Goal: Information Seeking & Learning: Learn about a topic

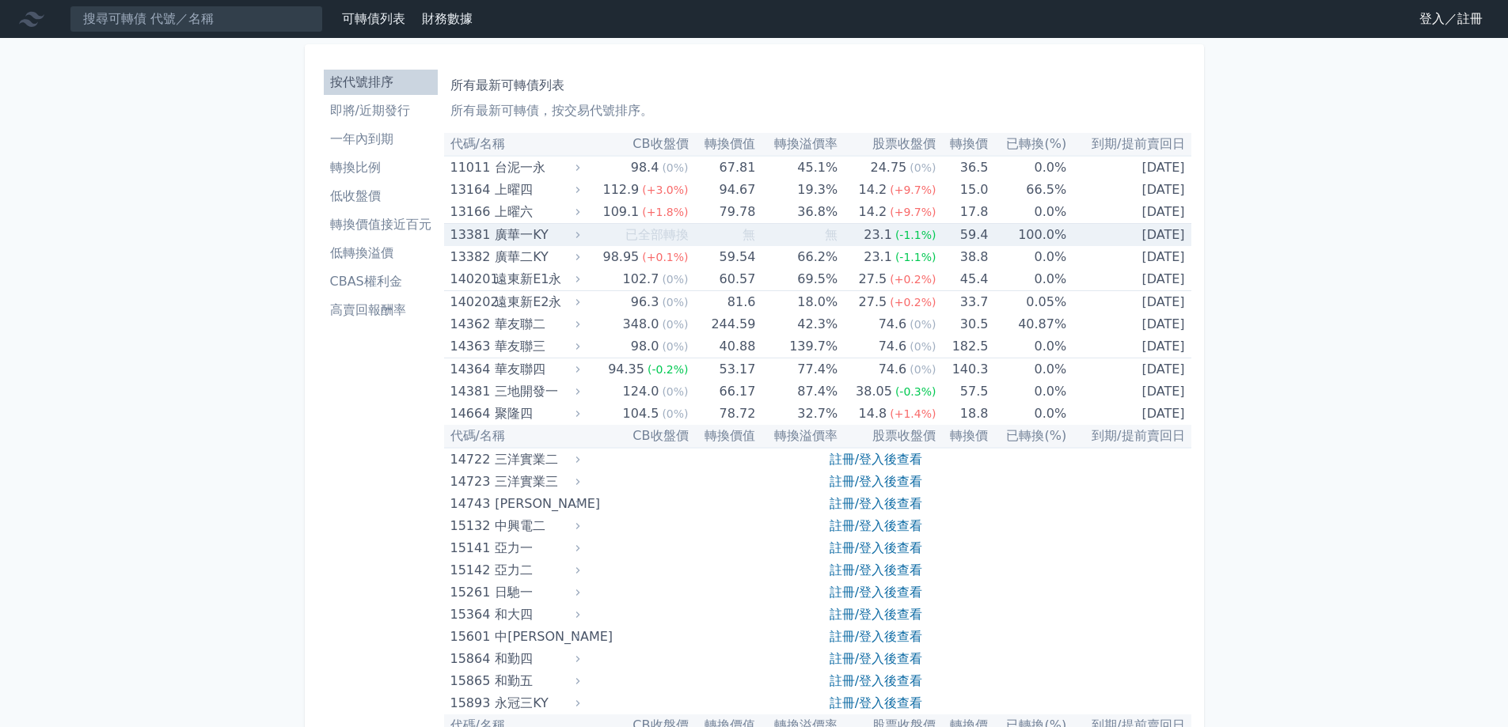
click at [499, 246] on div "廣華一KY" at bounding box center [536, 235] width 82 height 22
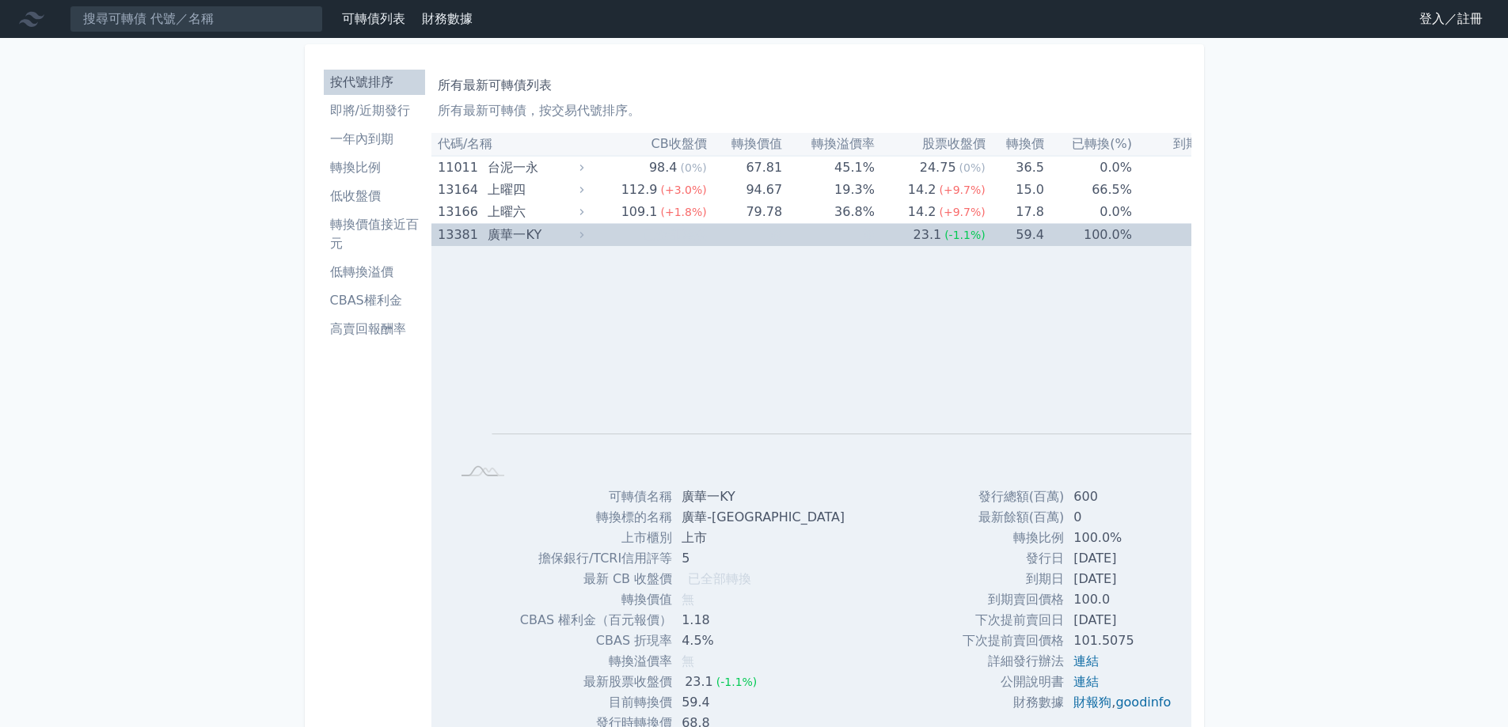
click at [488, 246] on div "廣華一KY" at bounding box center [534, 235] width 93 height 22
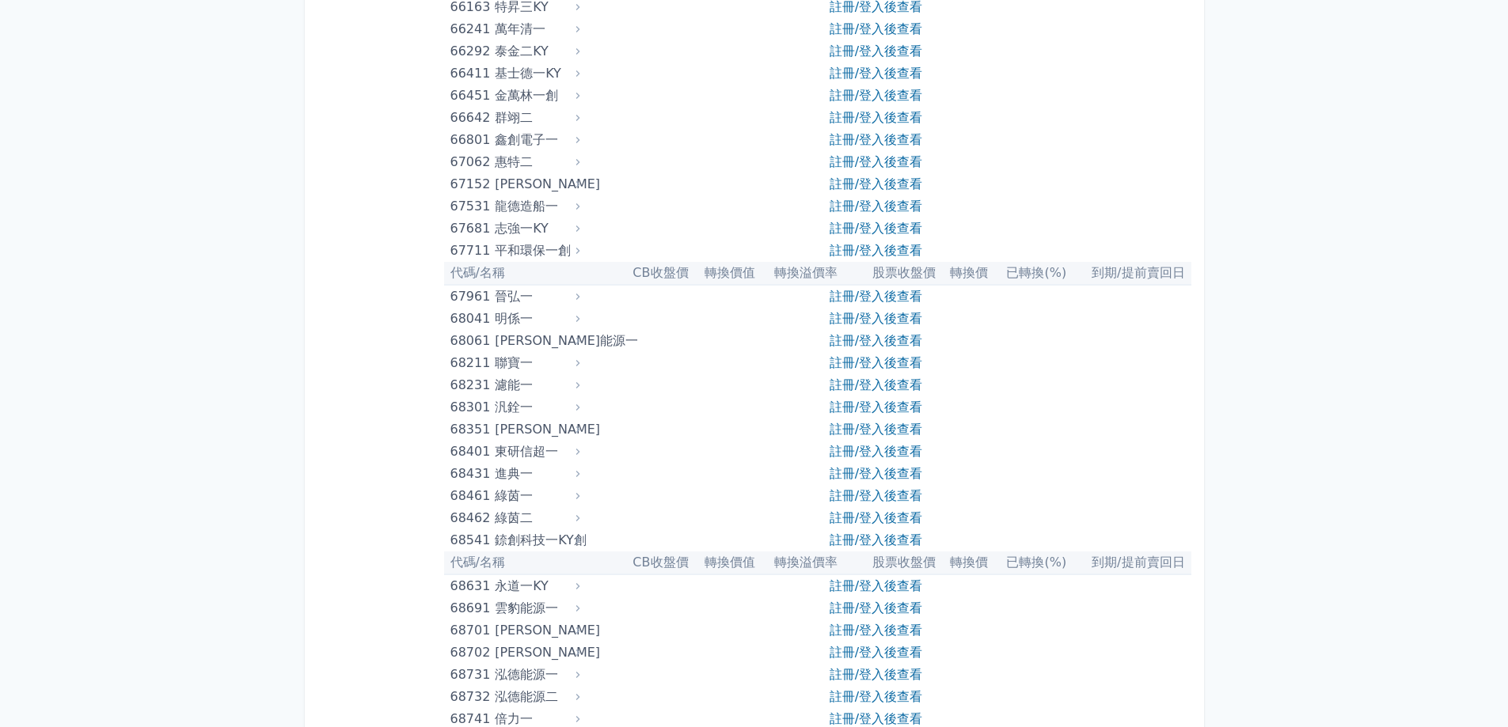
scroll to position [7695, 0]
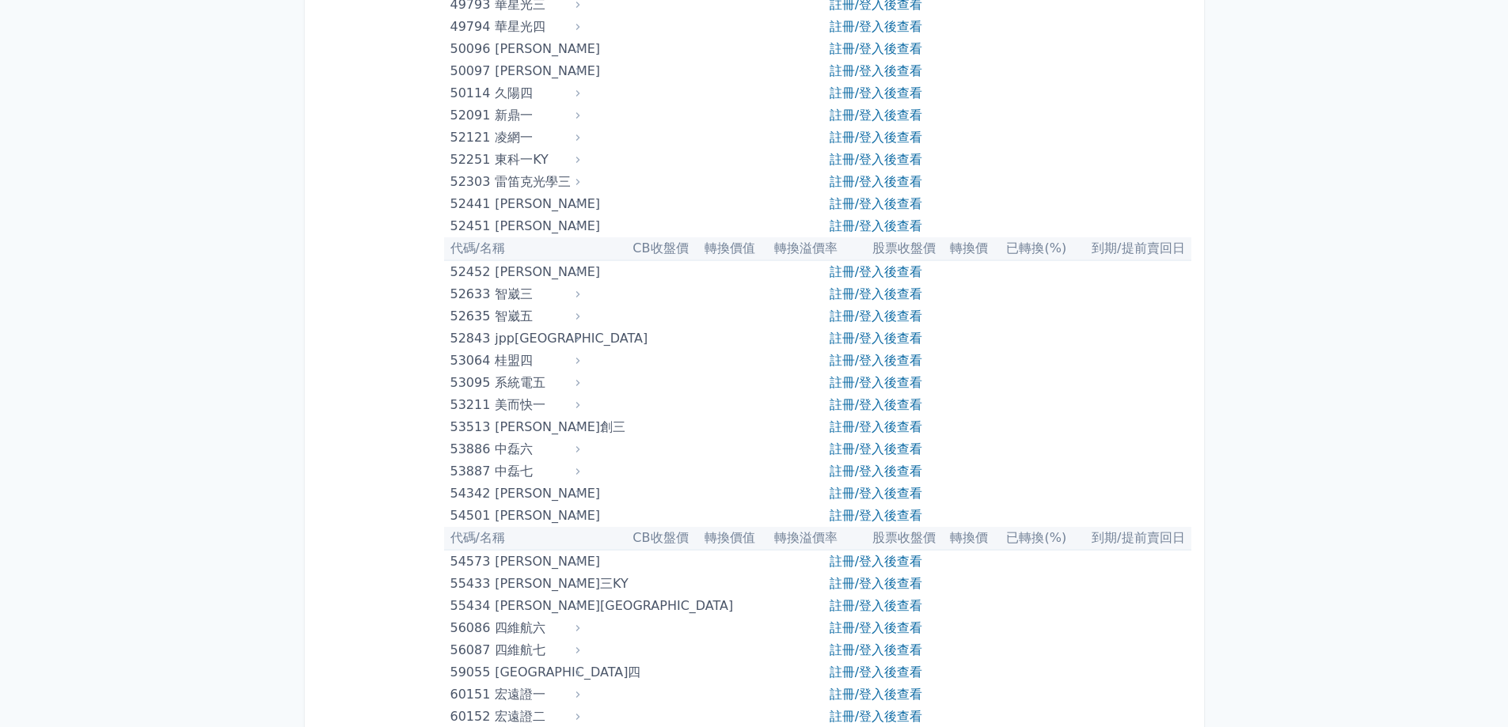
scroll to position [5401, 0]
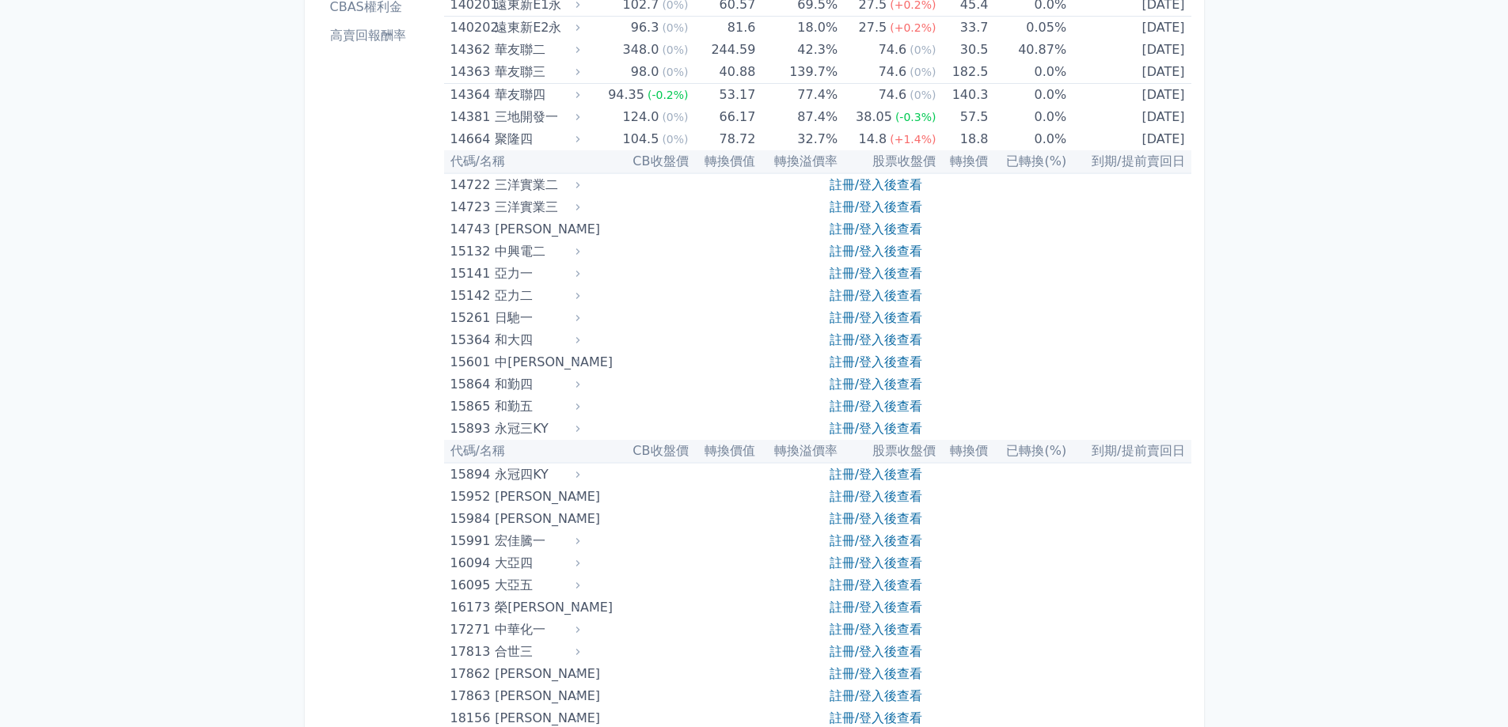
scroll to position [0, 0]
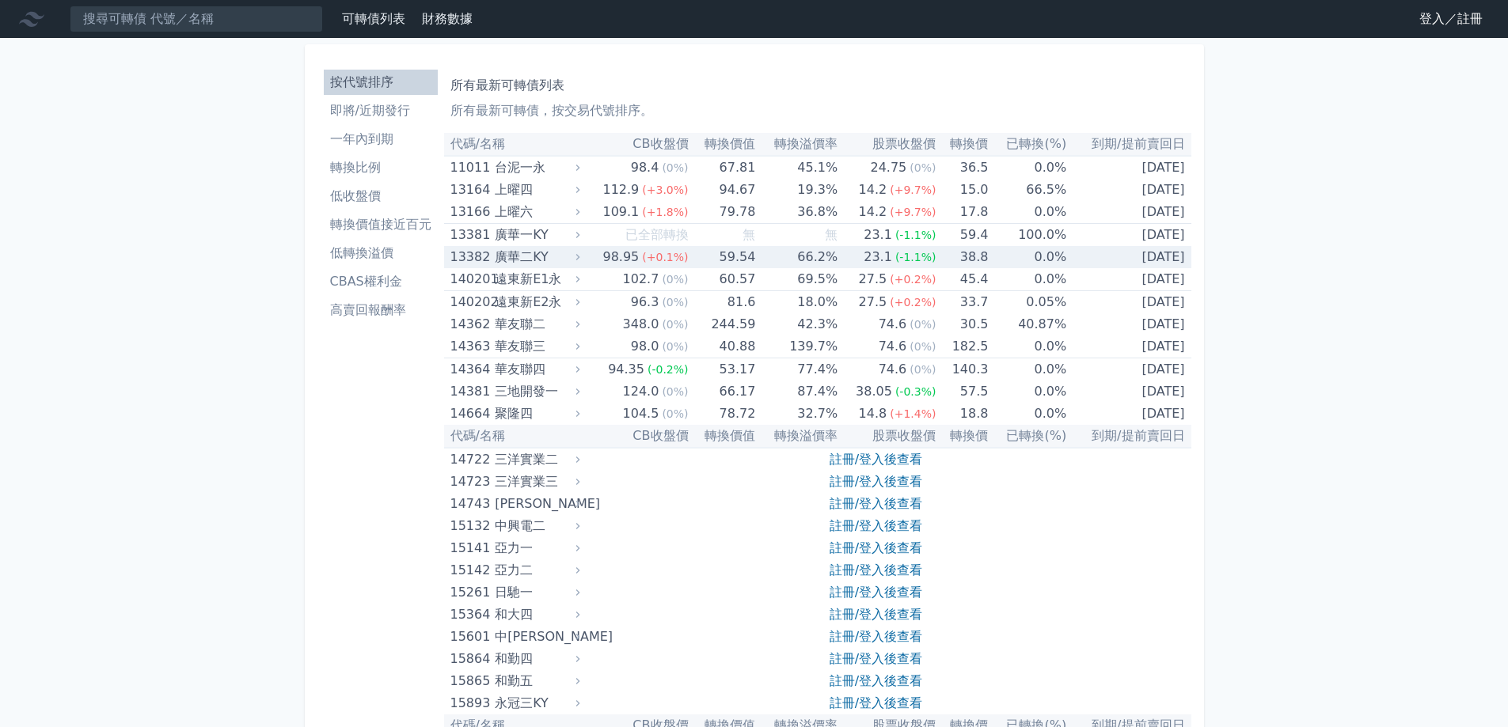
click at [495, 268] on div "廣華二KY" at bounding box center [536, 257] width 82 height 22
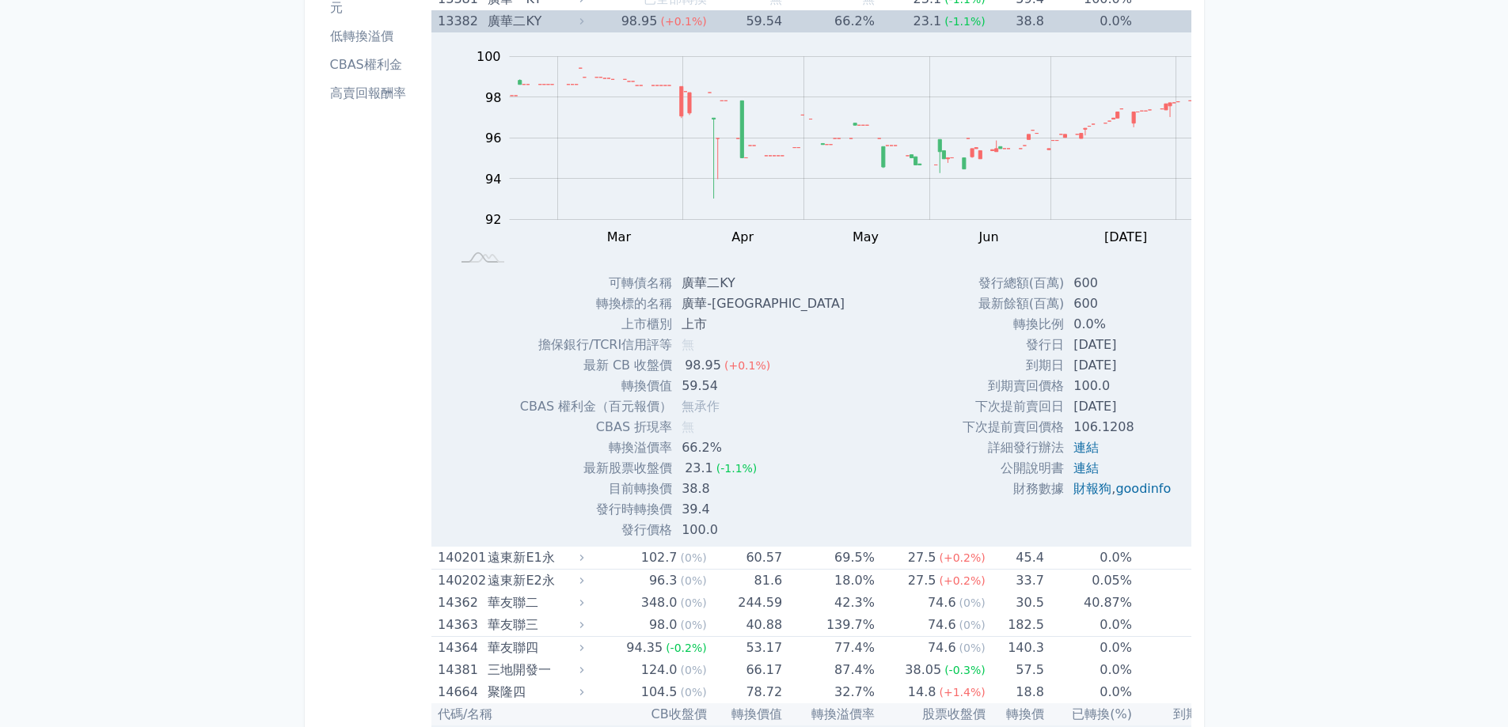
scroll to position [236, 0]
click at [1073, 455] on link "連結" at bounding box center [1085, 447] width 25 height 15
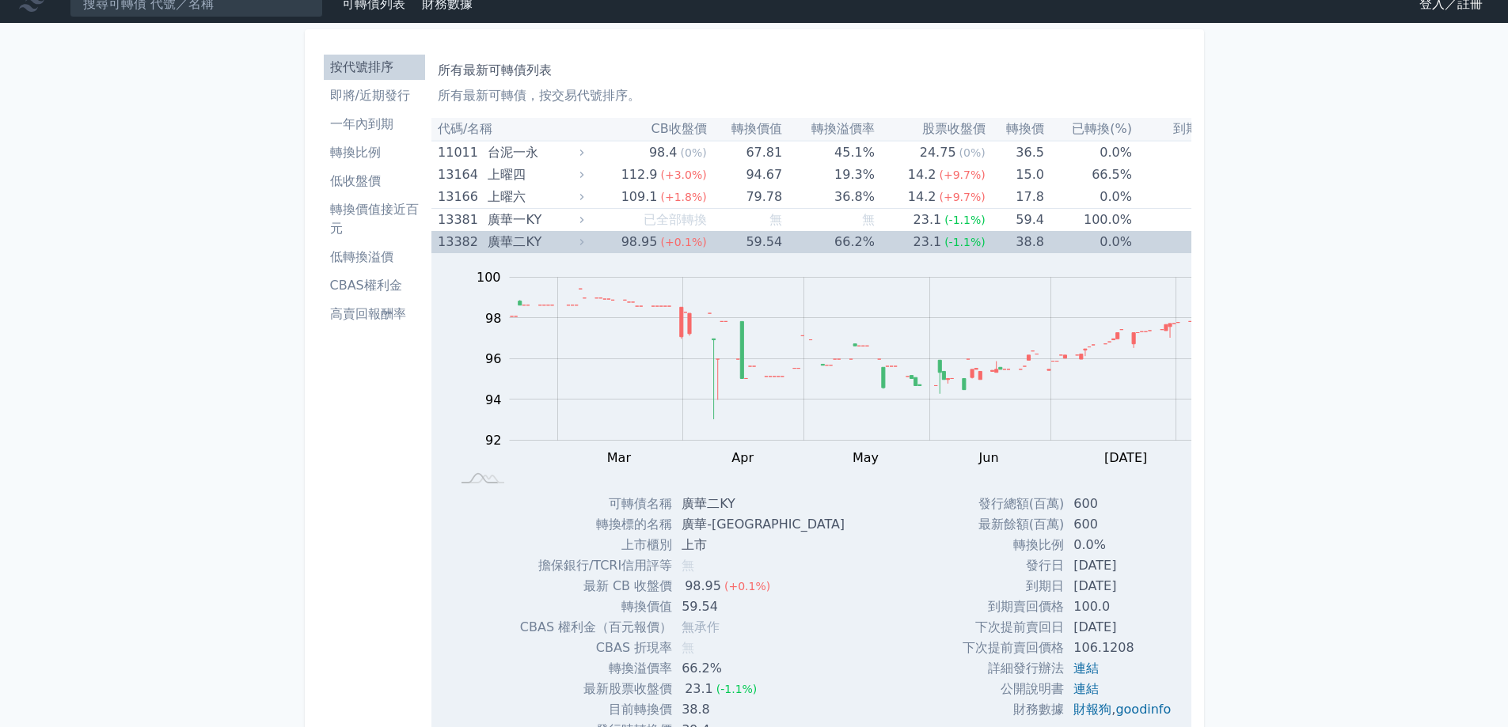
scroll to position [0, 0]
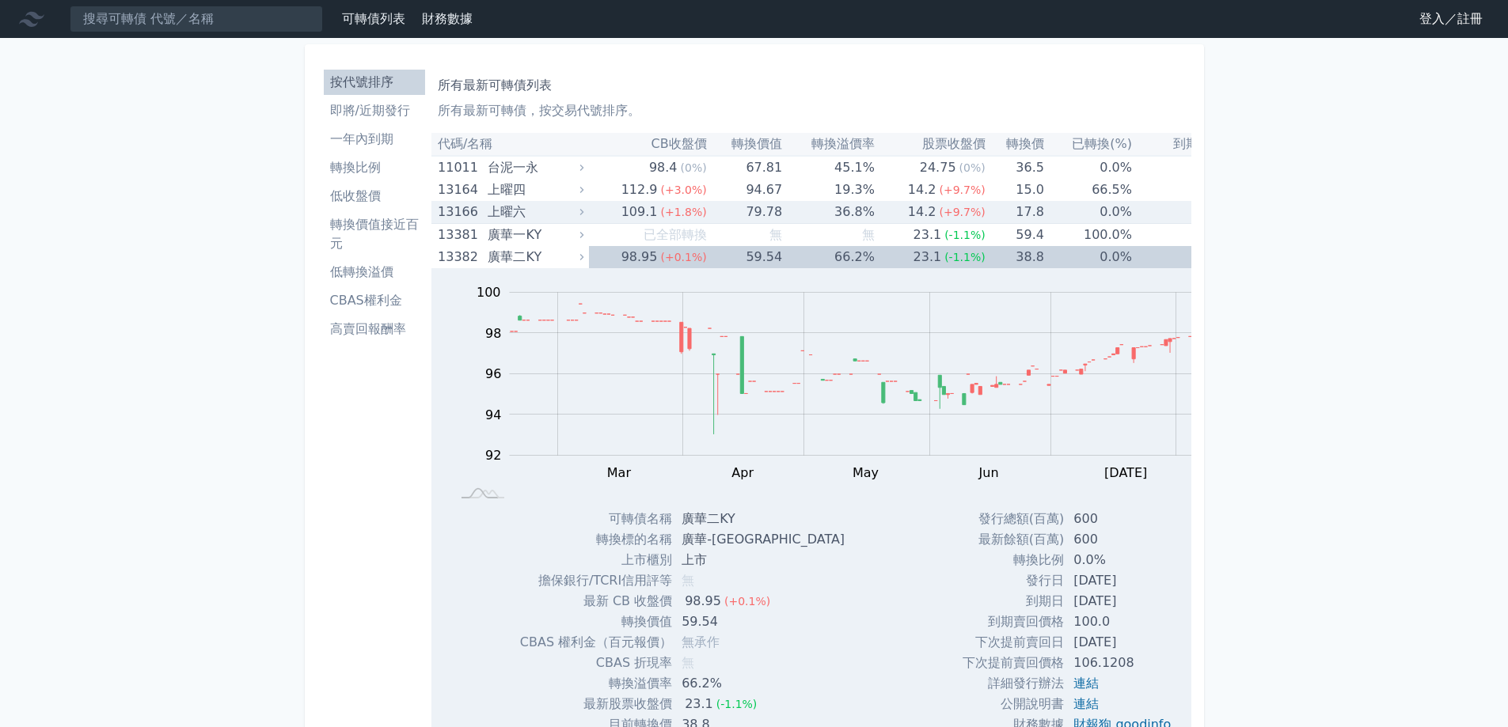
click at [488, 223] on div "上曜六" at bounding box center [534, 212] width 93 height 22
